Goal: Entertainment & Leisure: Browse casually

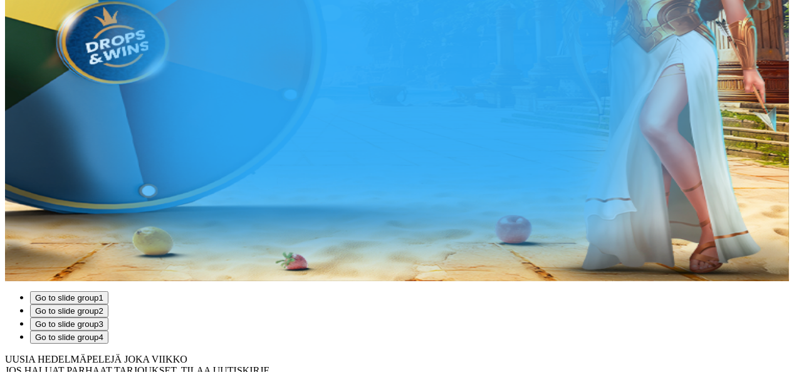
scroll to position [432, 0]
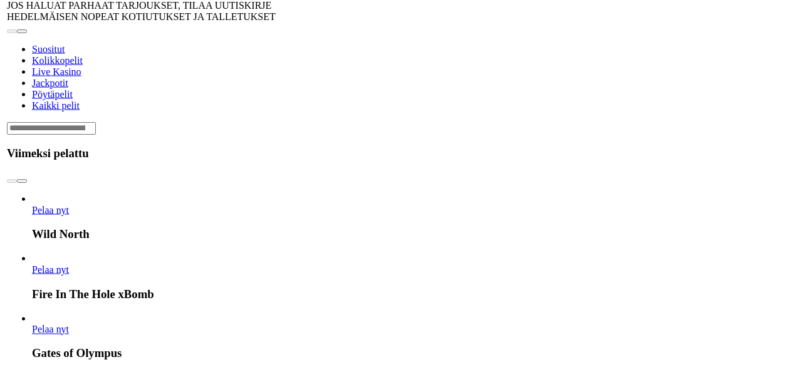
scroll to position [879, 0]
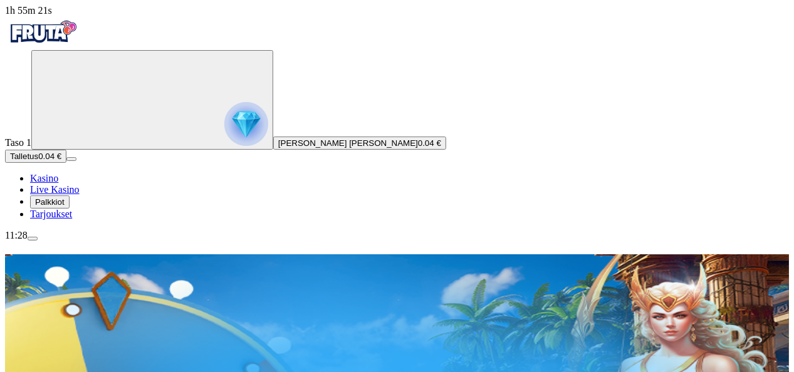
type input "**********"
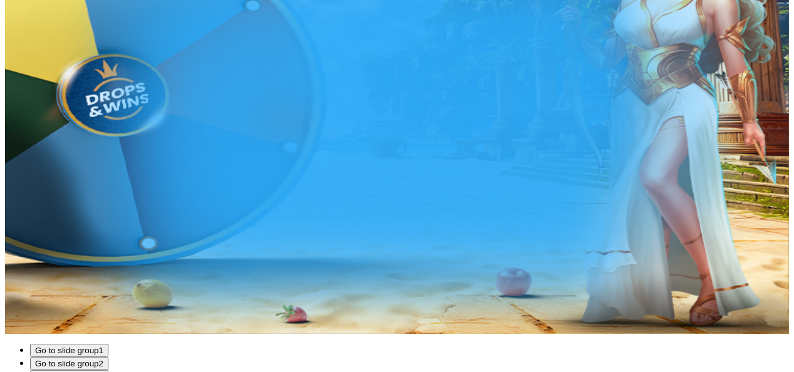
scroll to position [361, 0]
